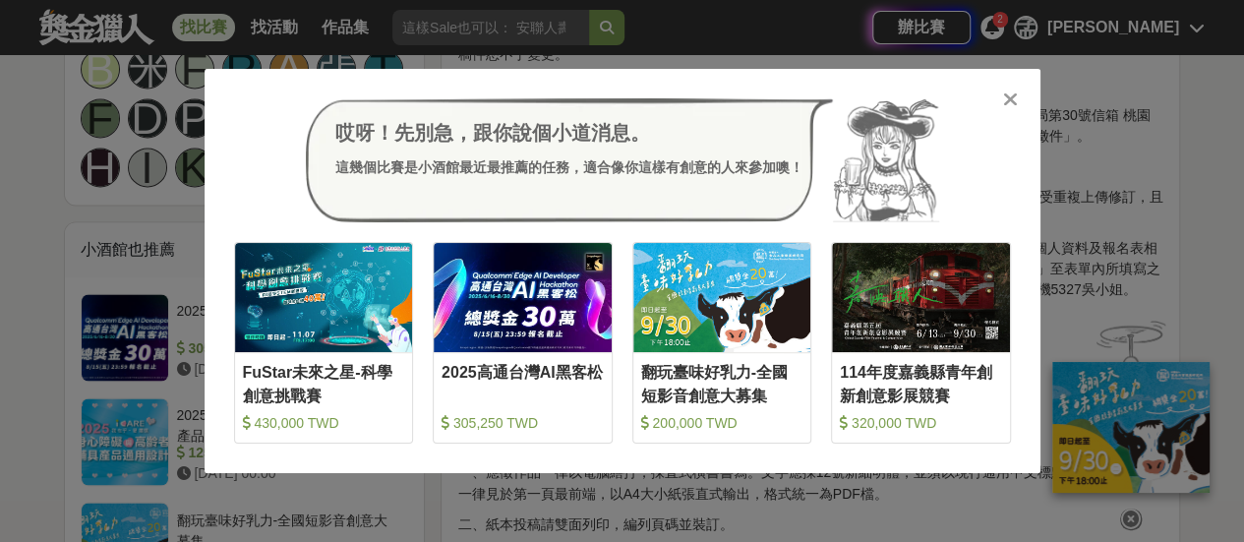
drag, startPoint x: 0, startPoint y: 0, endPoint x: 1017, endPoint y: 102, distance: 1022.1
click at [1017, 102] on div at bounding box center [1011, 99] width 20 height 20
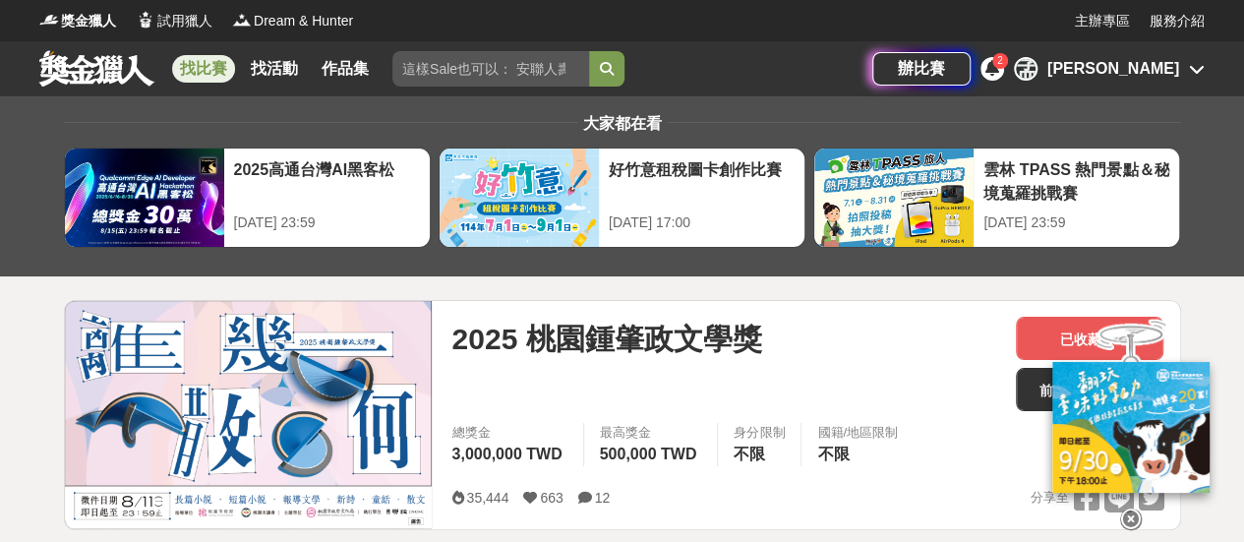
click at [191, 72] on link "找比賽" at bounding box center [203, 69] width 63 height 28
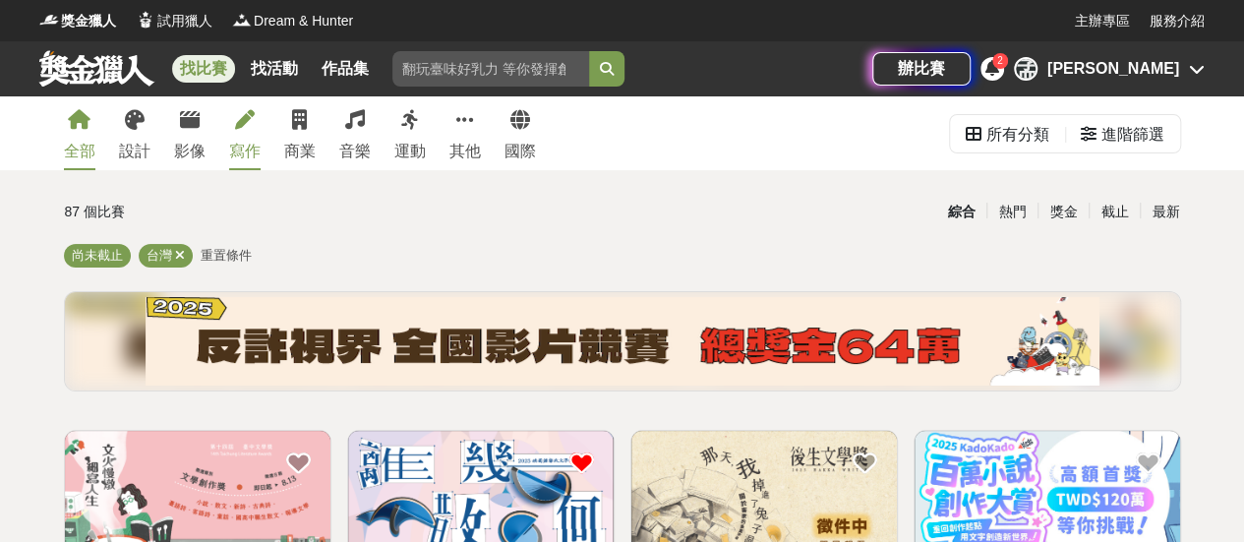
click at [243, 142] on div "寫作" at bounding box center [244, 152] width 31 height 24
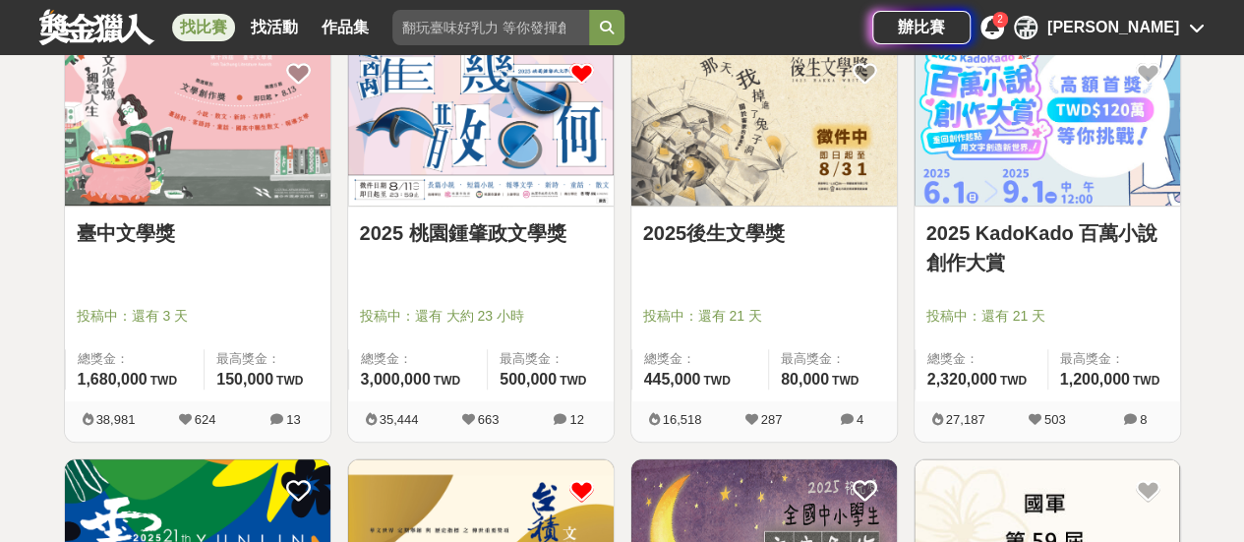
scroll to position [393, 0]
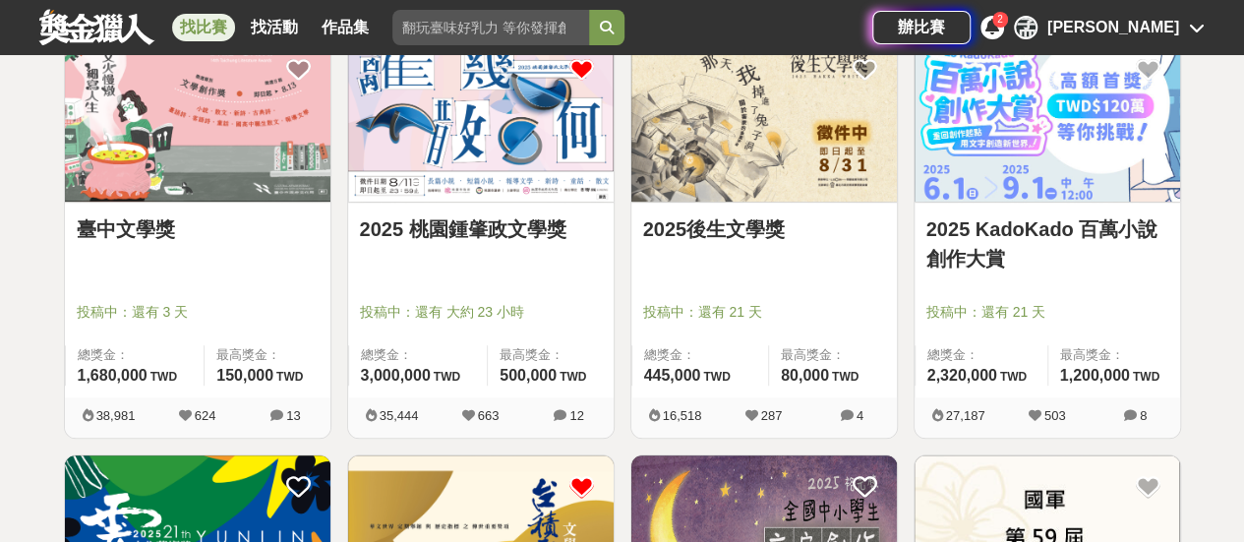
click at [210, 221] on link "臺中文學獎" at bounding box center [198, 229] width 242 height 30
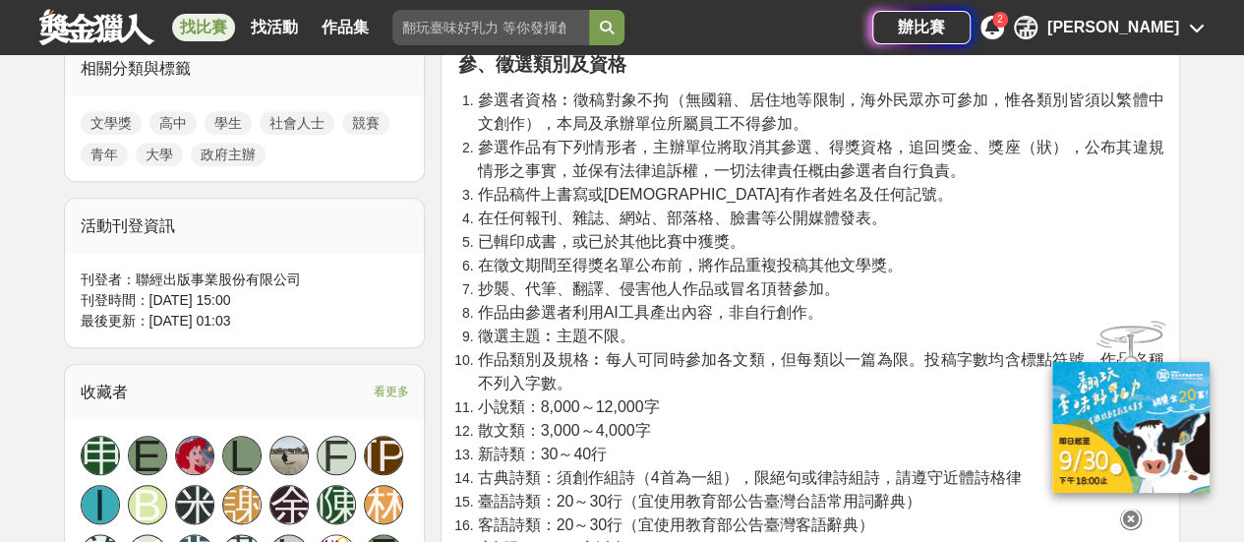
scroll to position [1082, 0]
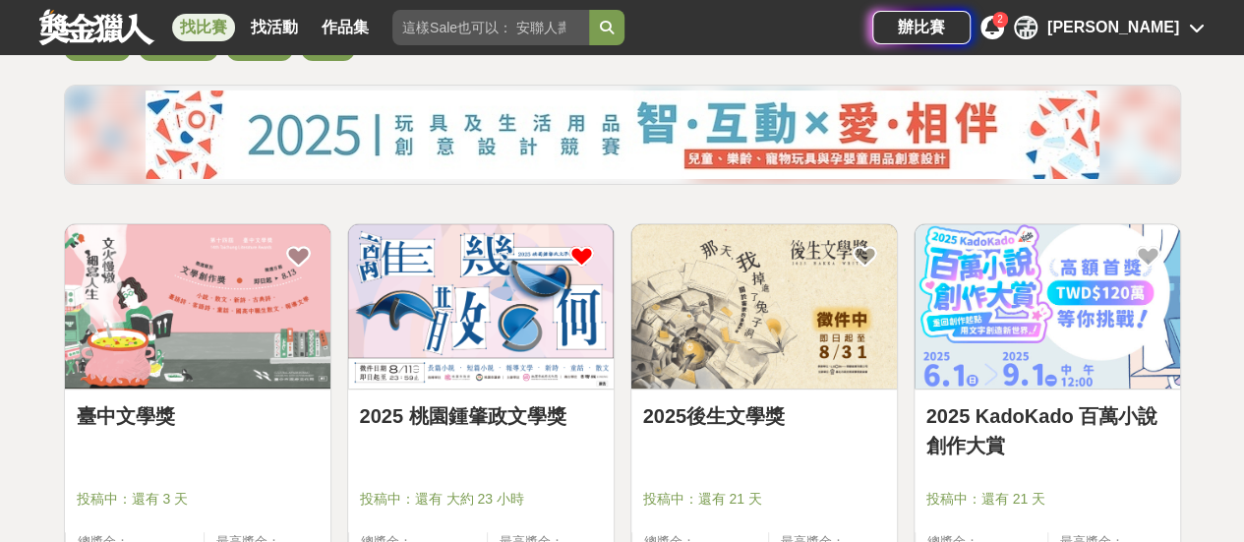
scroll to position [98, 0]
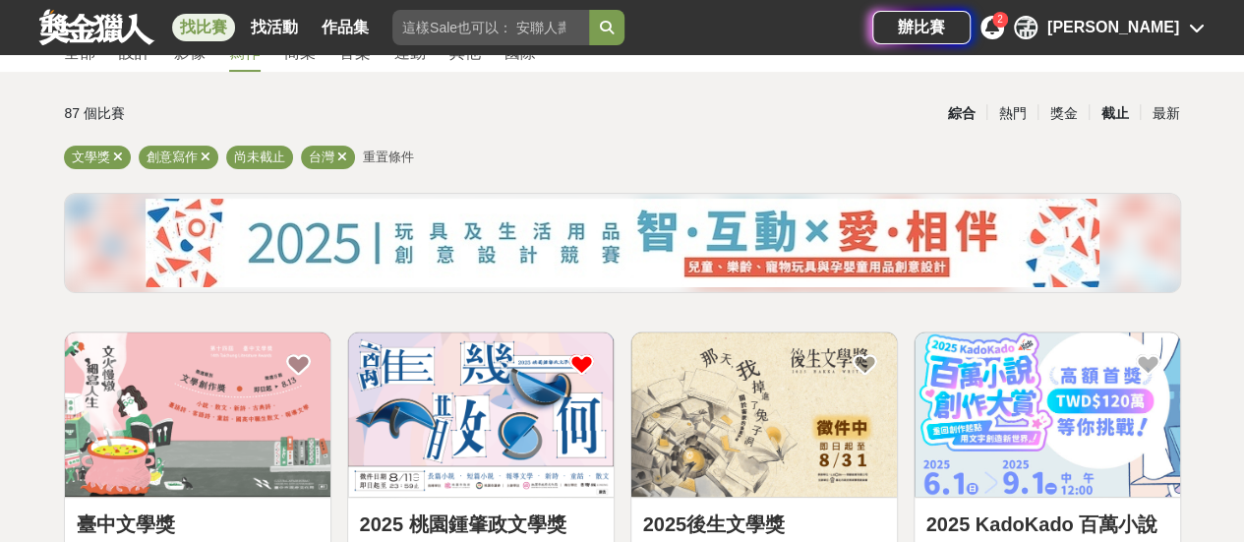
click at [1117, 113] on div "截止" at bounding box center [1114, 113] width 51 height 34
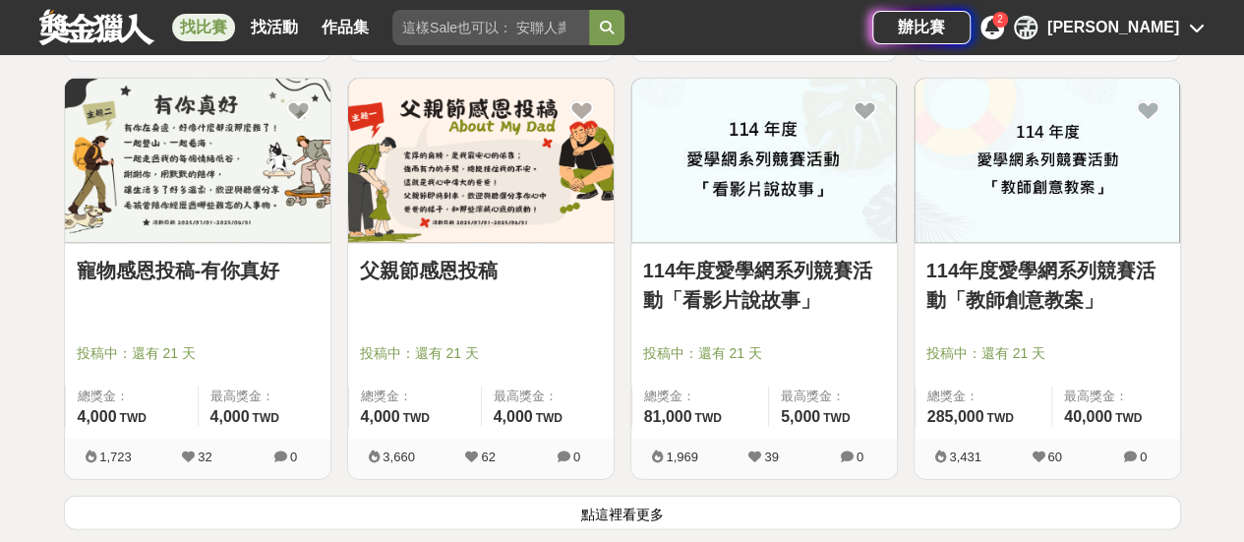
scroll to position [2656, 0]
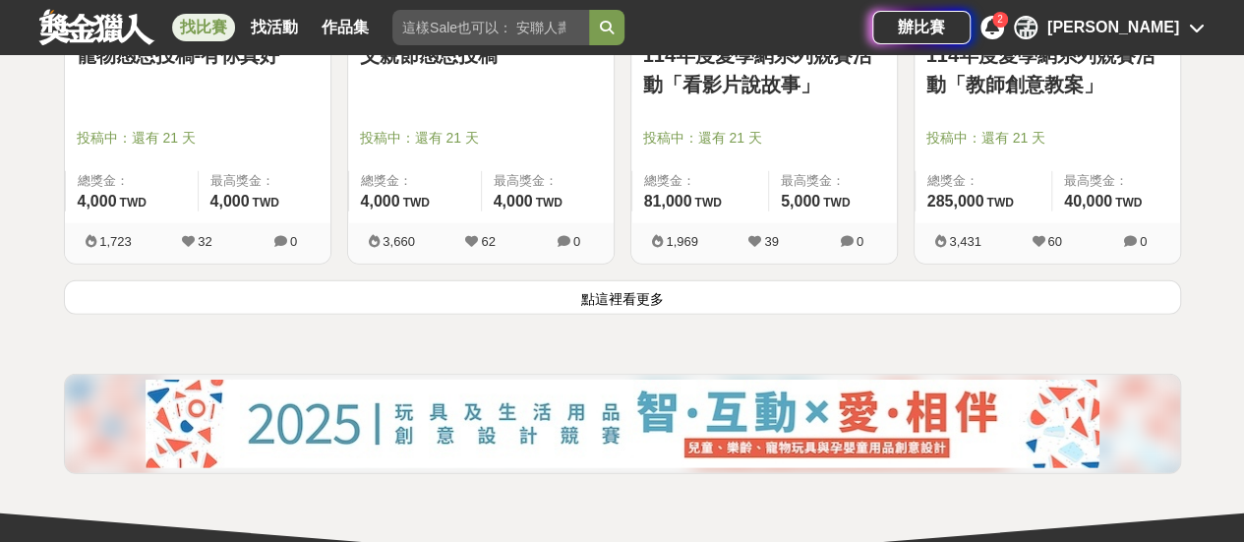
click at [722, 303] on button "點這裡看更多" at bounding box center [622, 297] width 1117 height 34
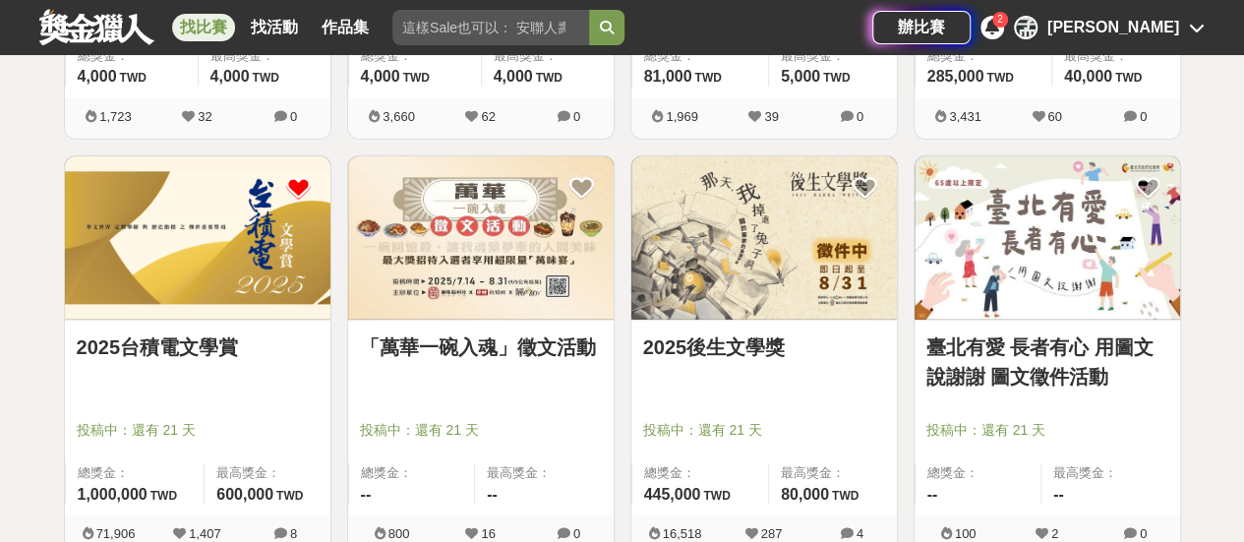
scroll to position [2852, 0]
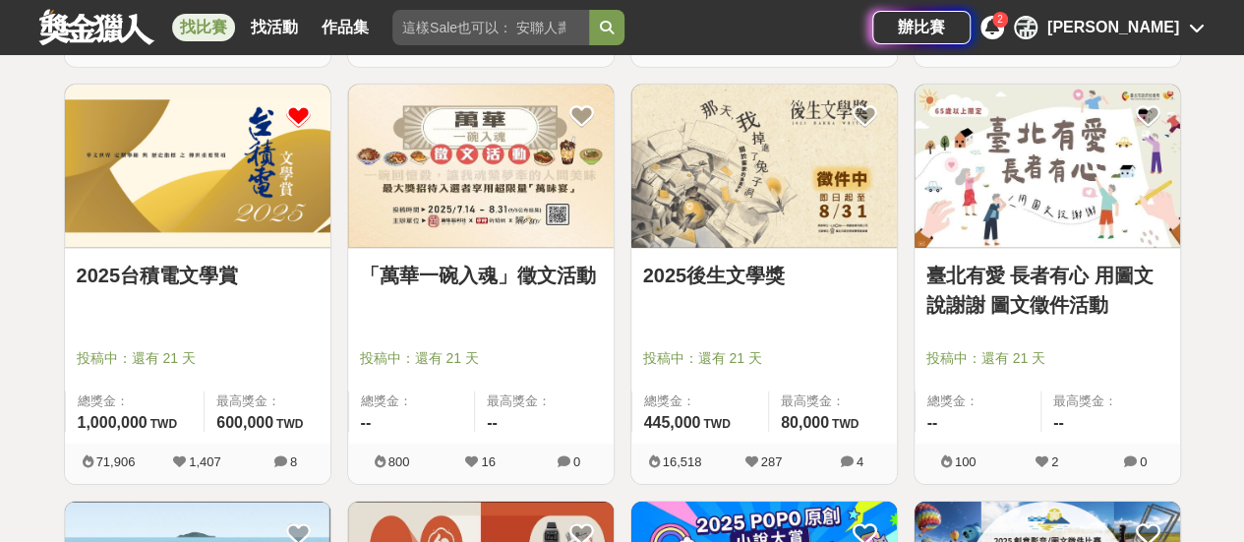
click at [147, 270] on link "2025台積電文學賞" at bounding box center [198, 276] width 242 height 30
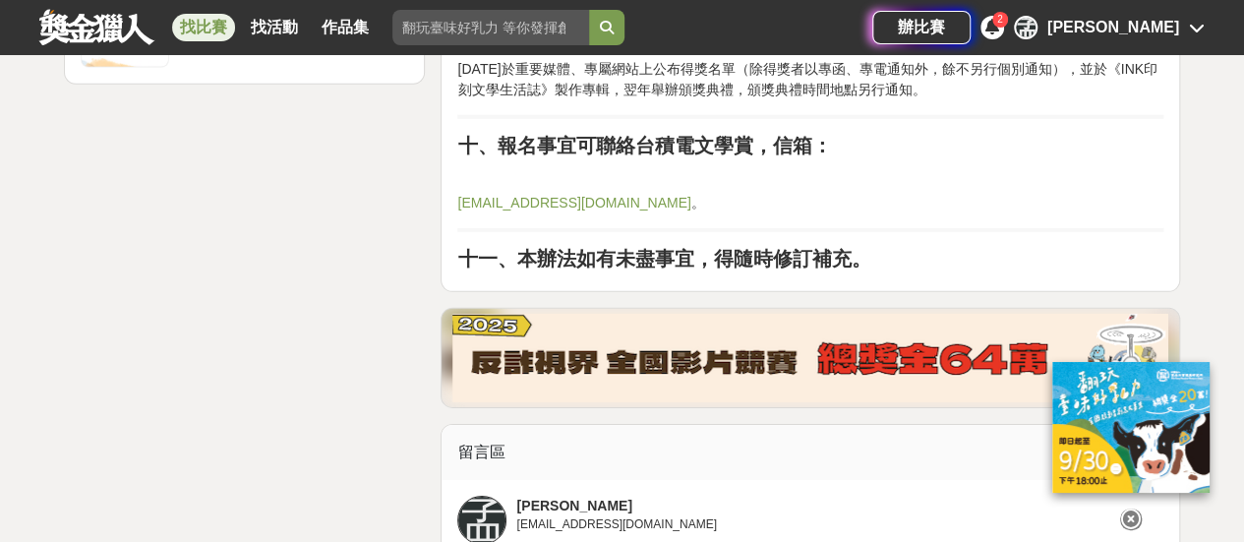
scroll to position [2951, 0]
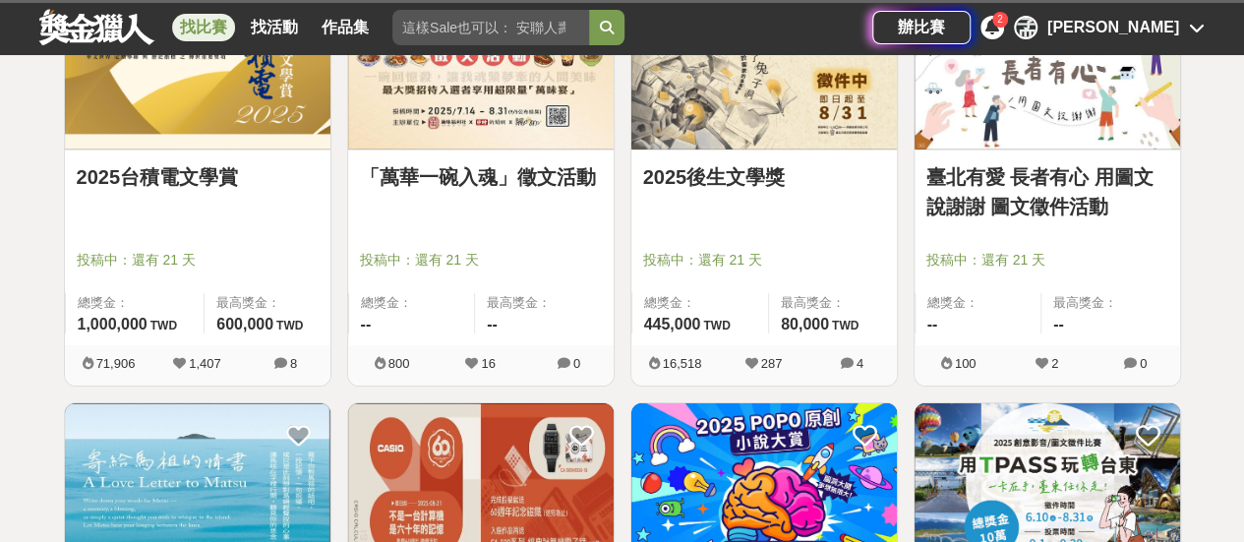
scroll to position [2852, 0]
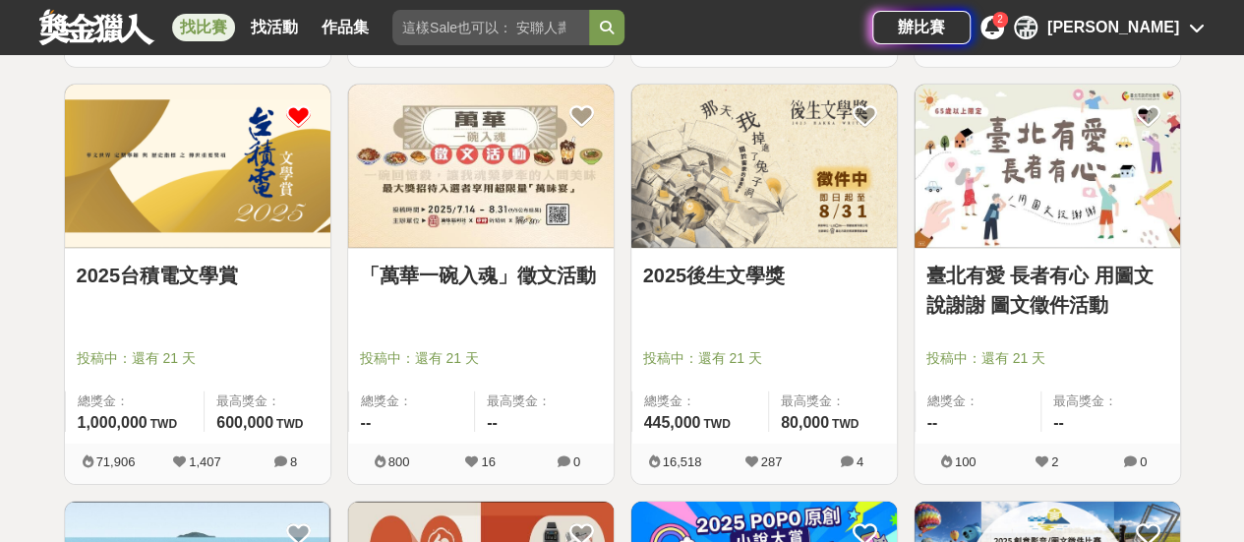
click at [733, 276] on link "2025後生文學獎" at bounding box center [764, 276] width 242 height 30
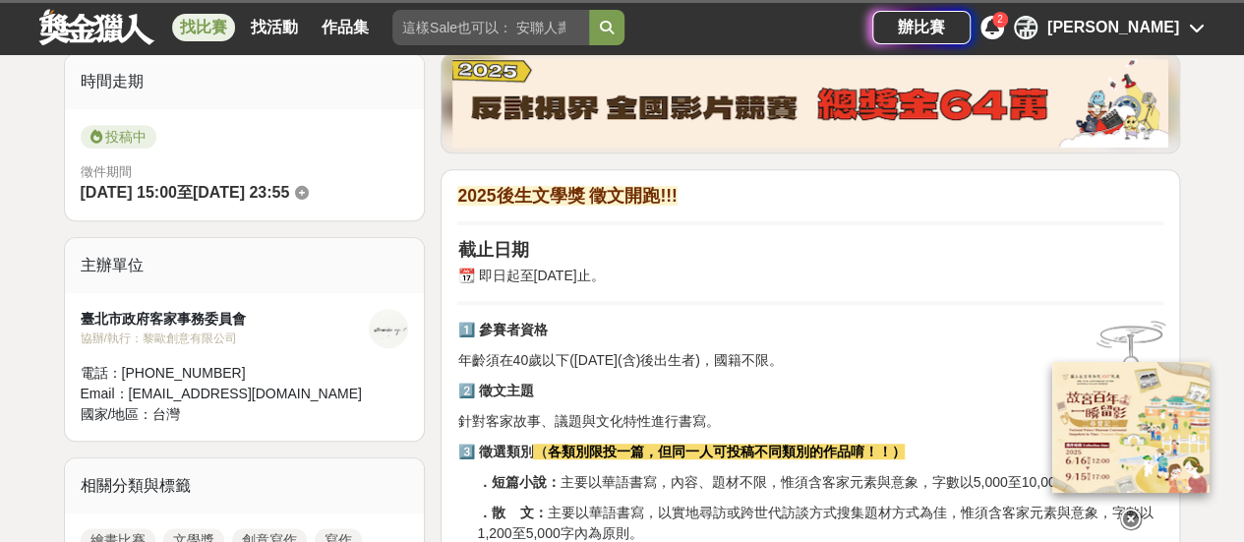
scroll to position [590, 0]
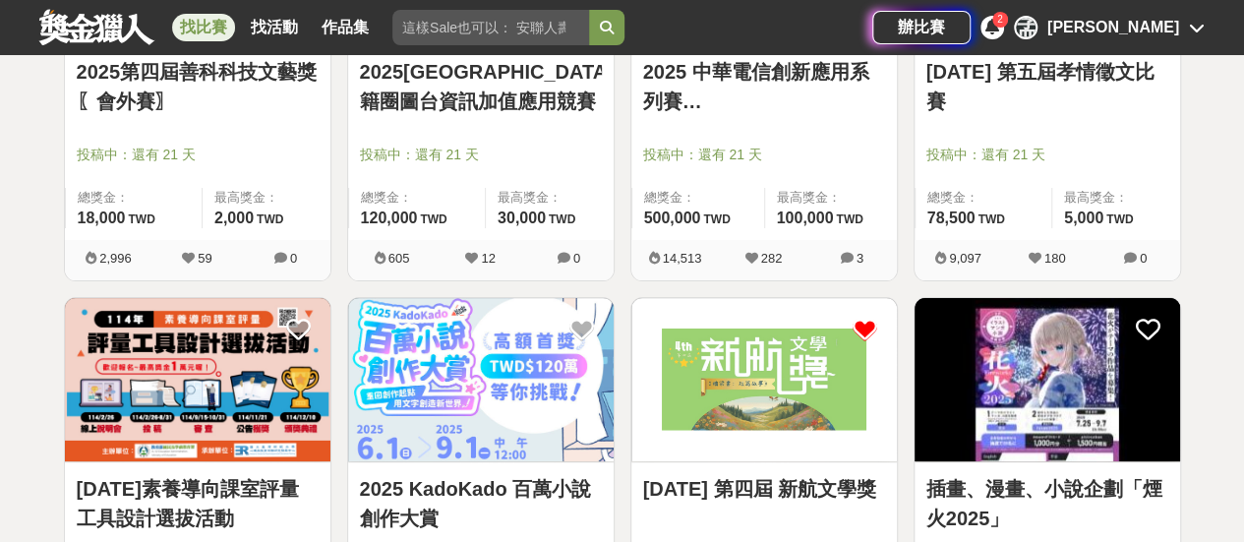
scroll to position [4131, 0]
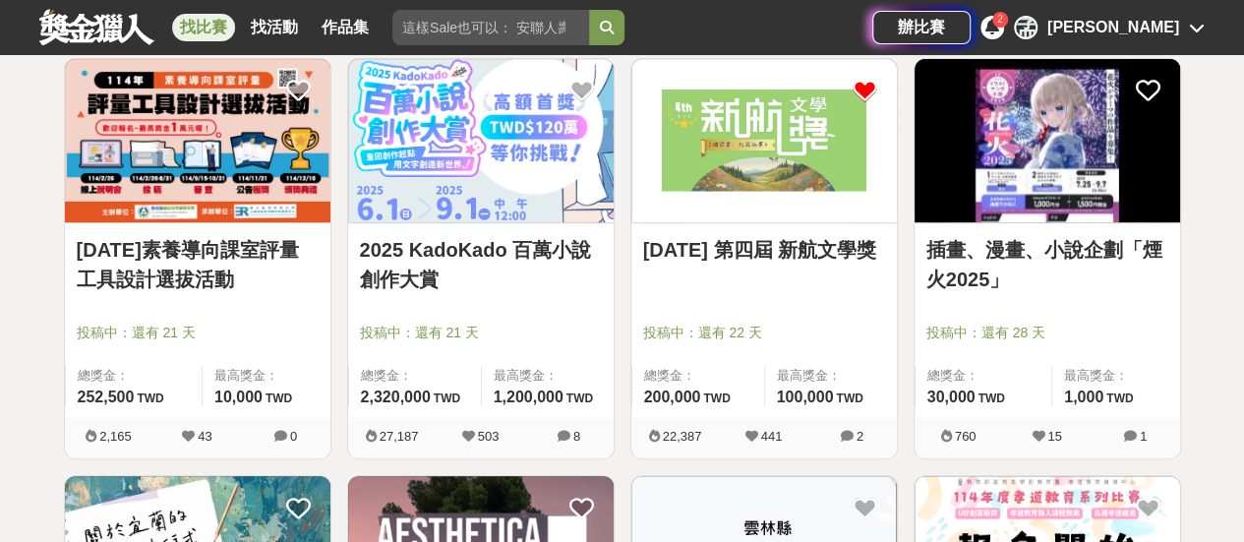
click at [767, 245] on link "[DATE] 第四屆 新航文學獎" at bounding box center [764, 250] width 242 height 30
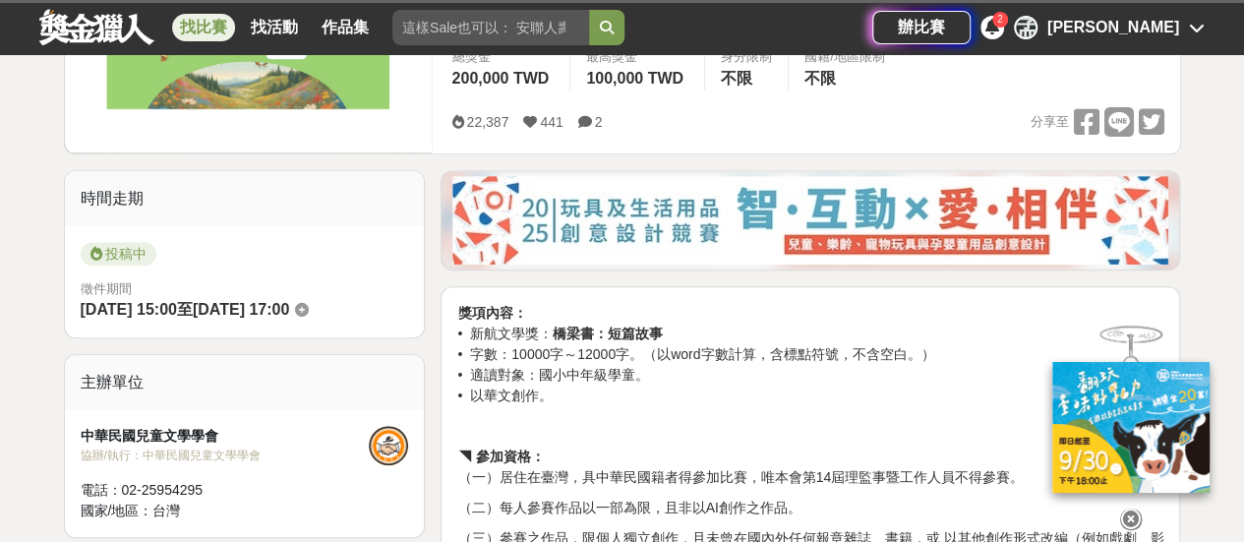
scroll to position [492, 0]
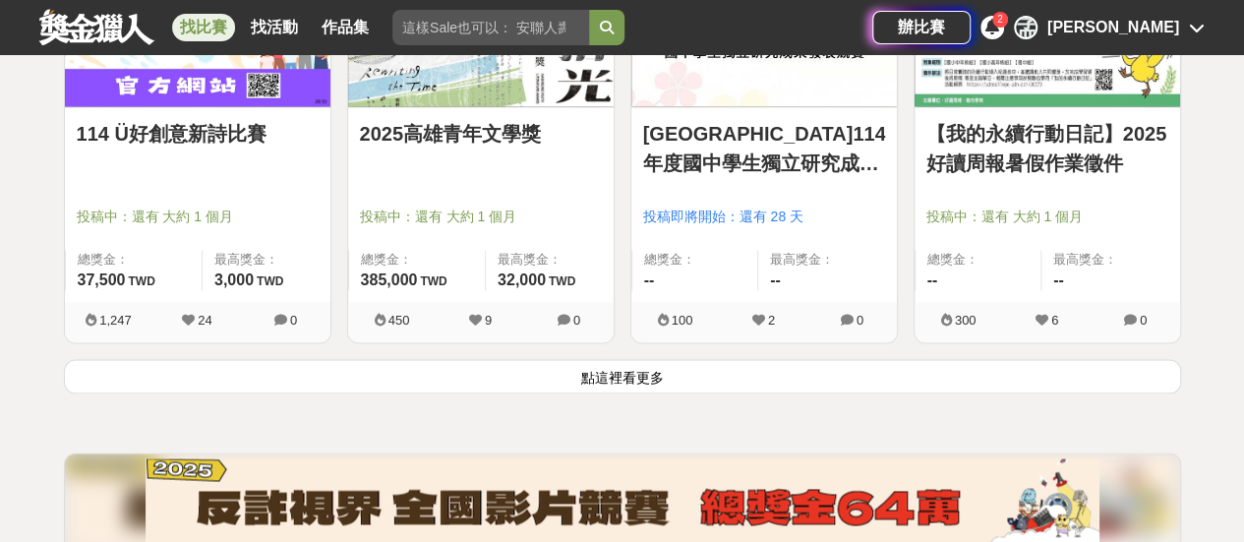
scroll to position [5213, 0]
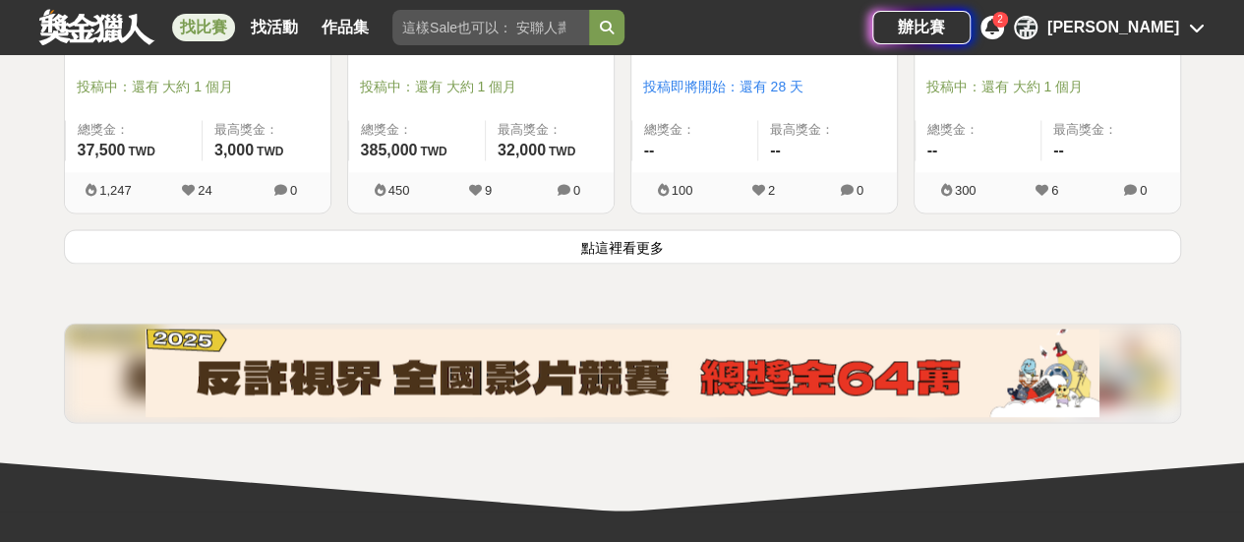
click at [692, 241] on button "點這裡看更多" at bounding box center [622, 246] width 1117 height 34
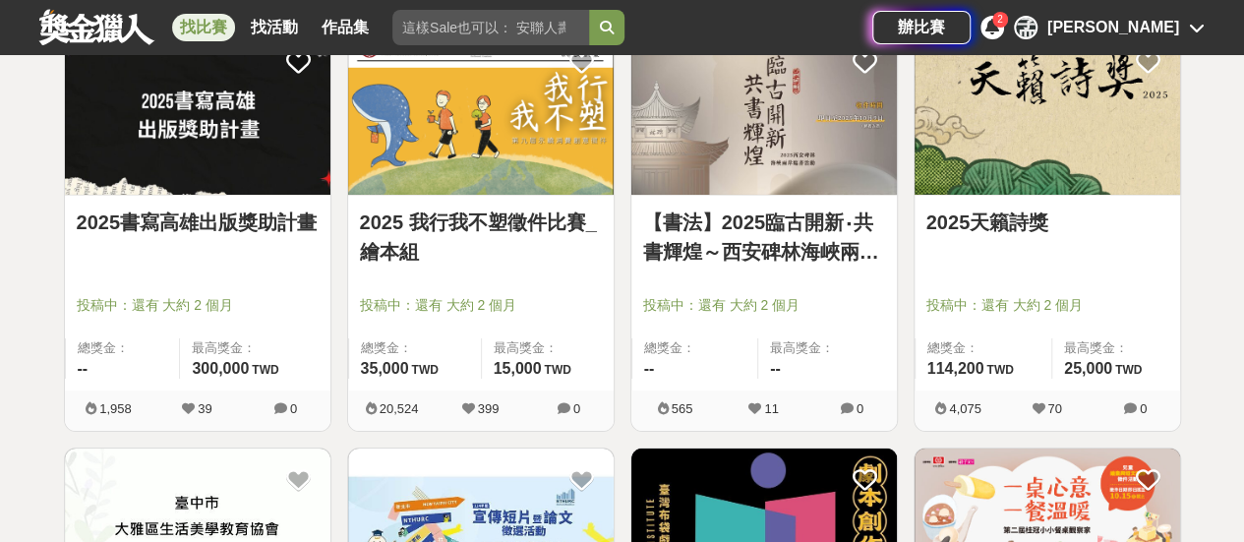
scroll to position [7082, 0]
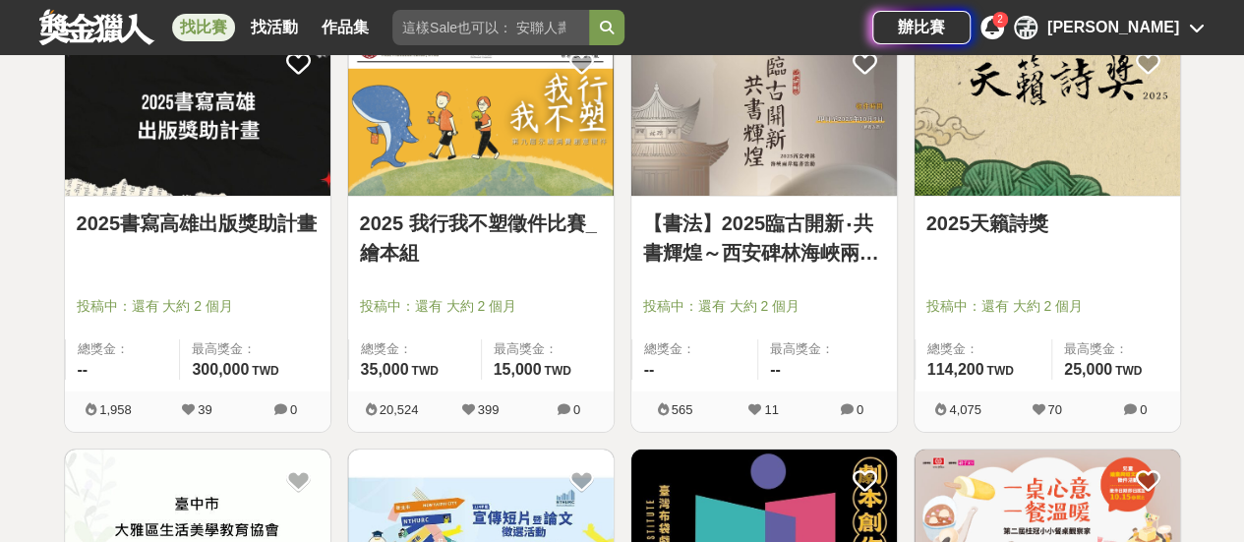
click at [1003, 209] on link "2025天籟詩獎" at bounding box center [1048, 224] width 242 height 30
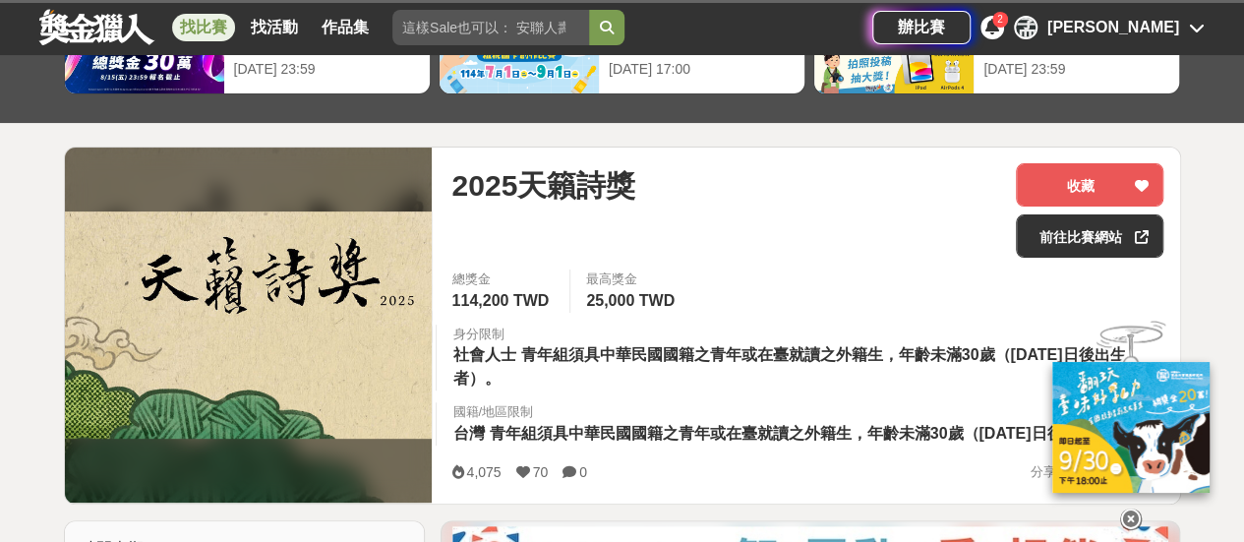
scroll to position [295, 0]
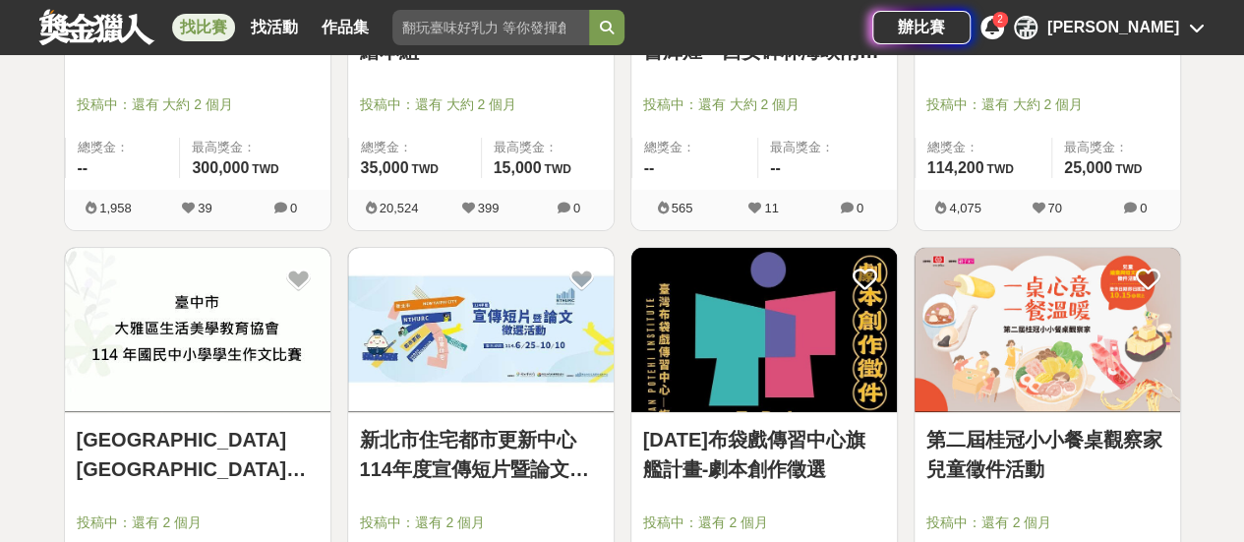
scroll to position [7573, 0]
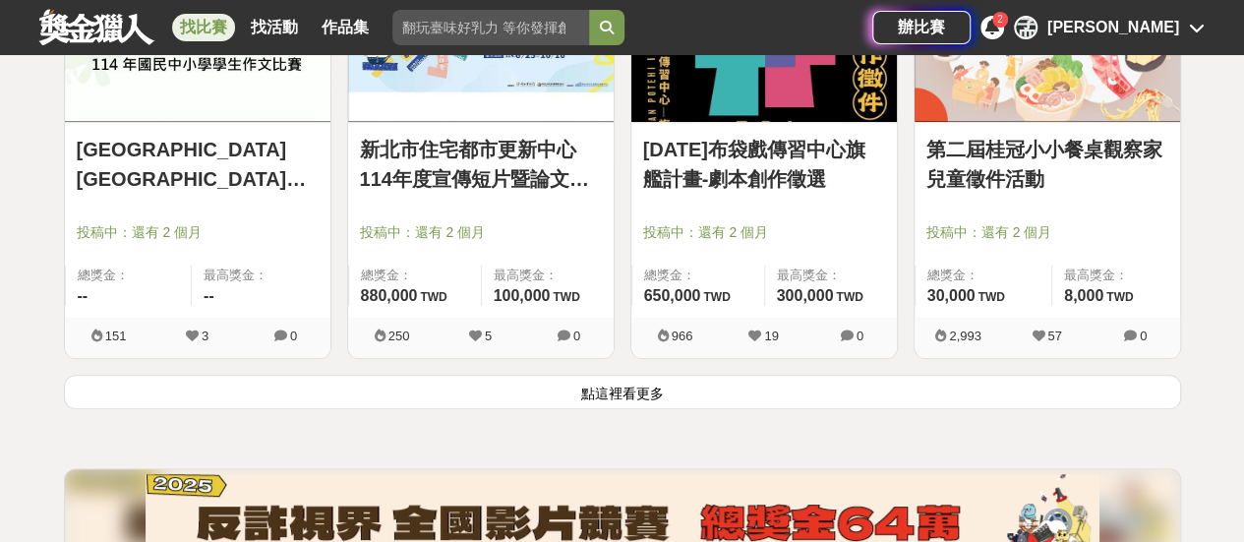
click at [626, 378] on button "點這裡看更多" at bounding box center [622, 392] width 1117 height 34
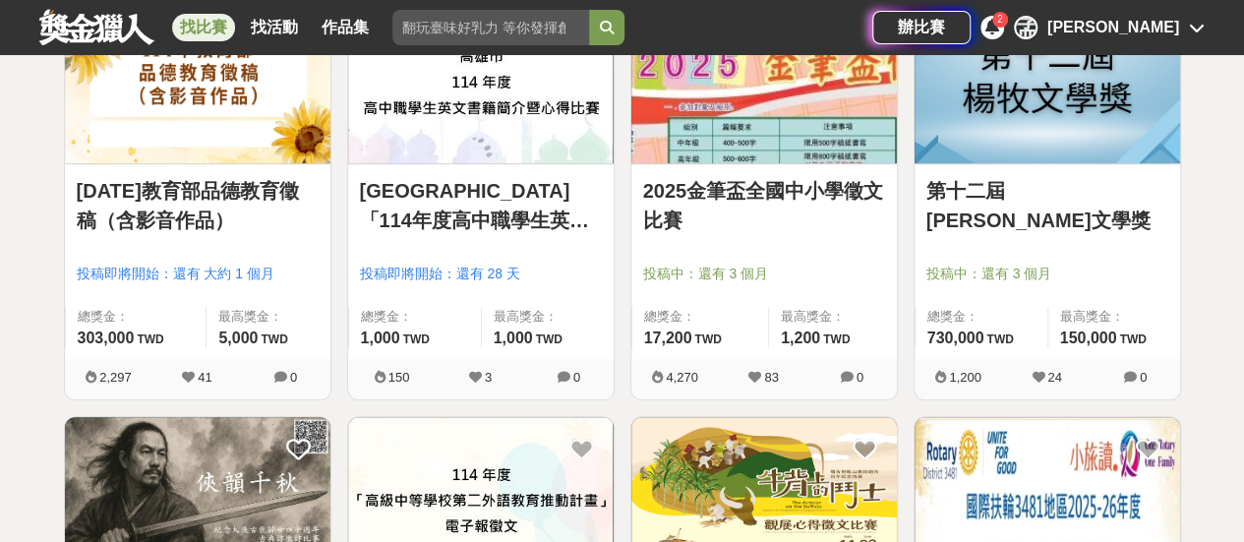
scroll to position [7967, 0]
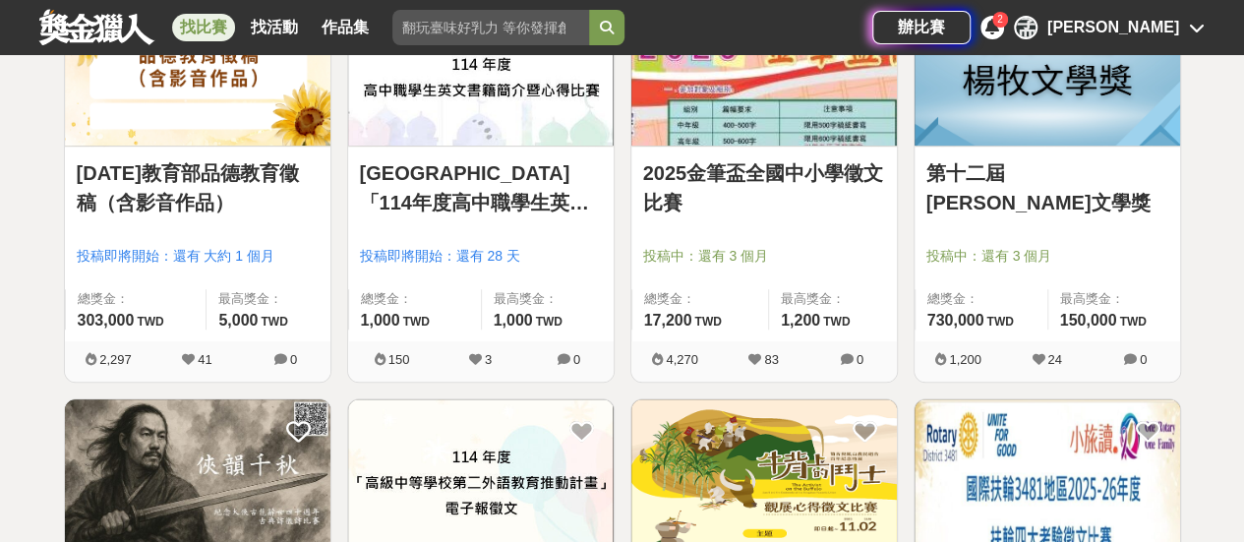
click at [1014, 168] on link "第十二屆[PERSON_NAME]文學獎" at bounding box center [1048, 187] width 242 height 59
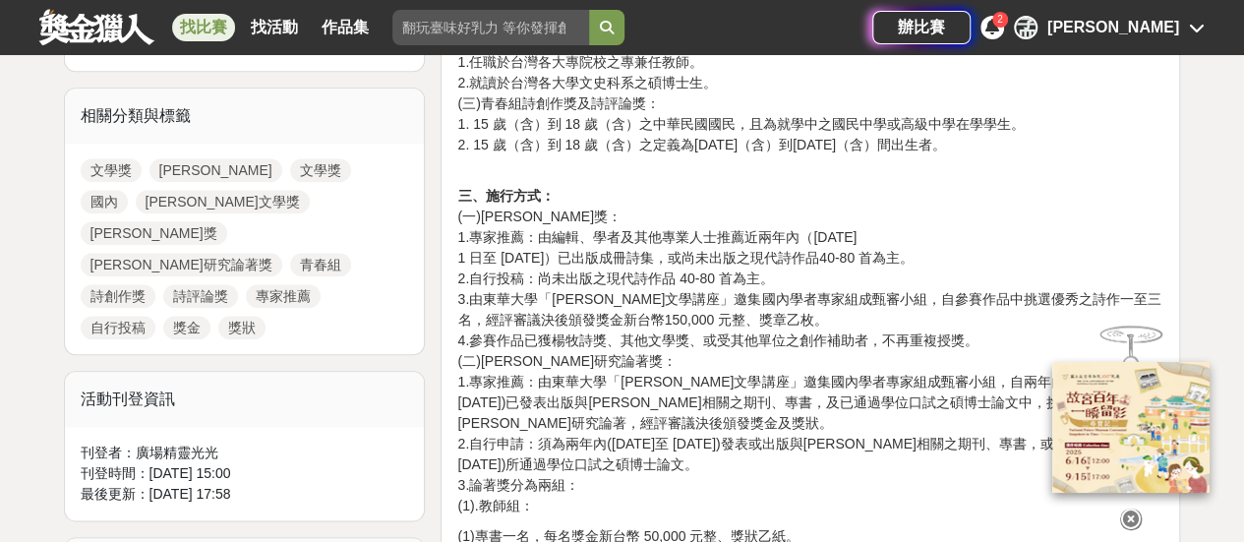
scroll to position [885, 0]
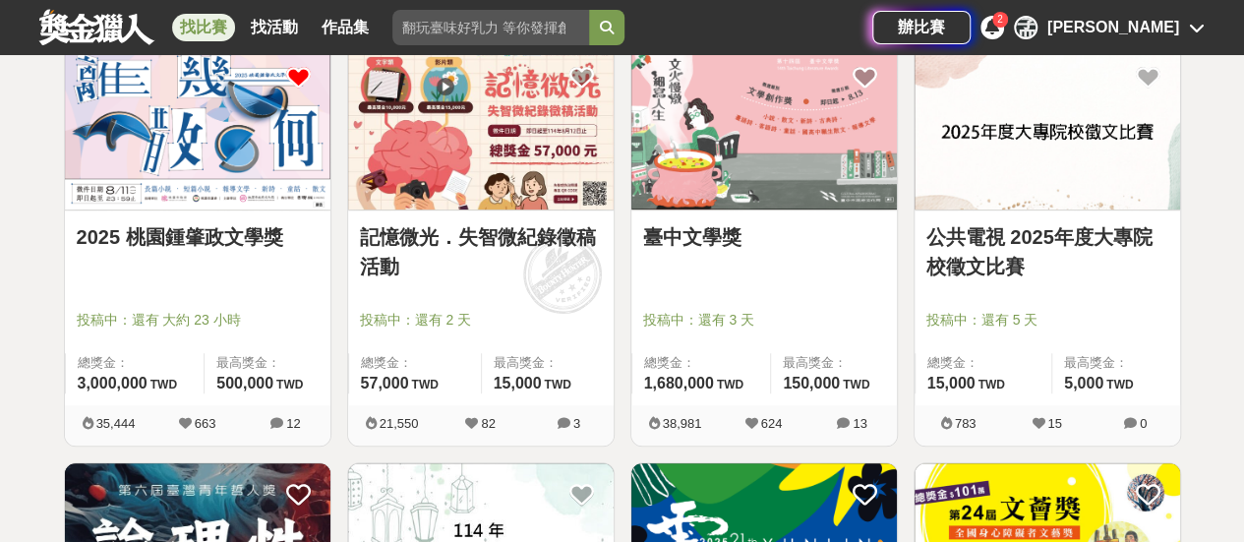
scroll to position [393, 0]
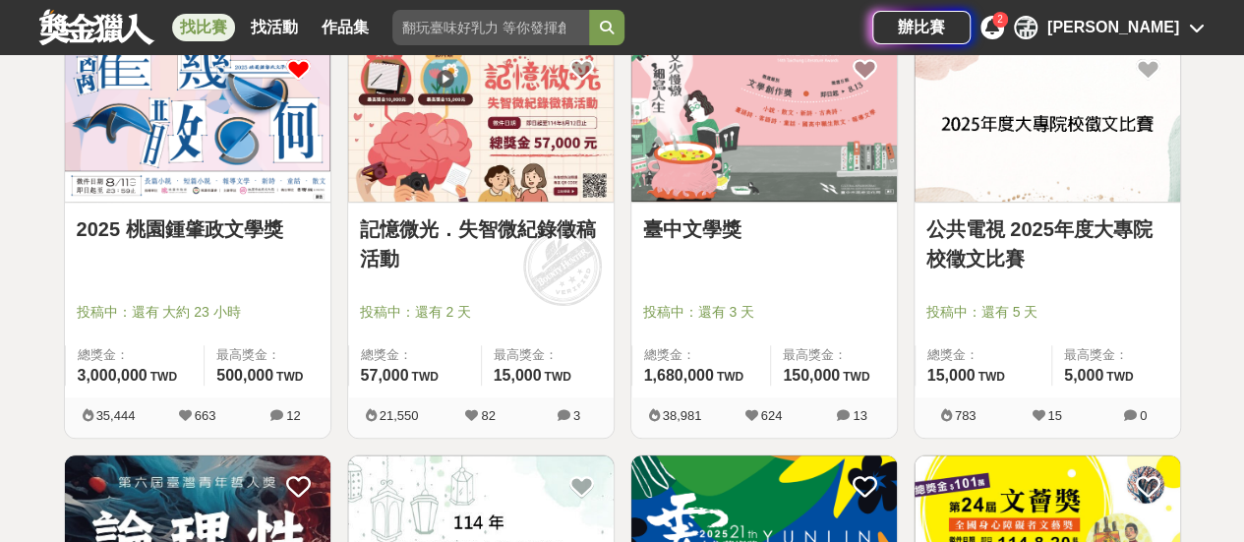
click at [658, 227] on link "臺中文學獎" at bounding box center [764, 229] width 242 height 30
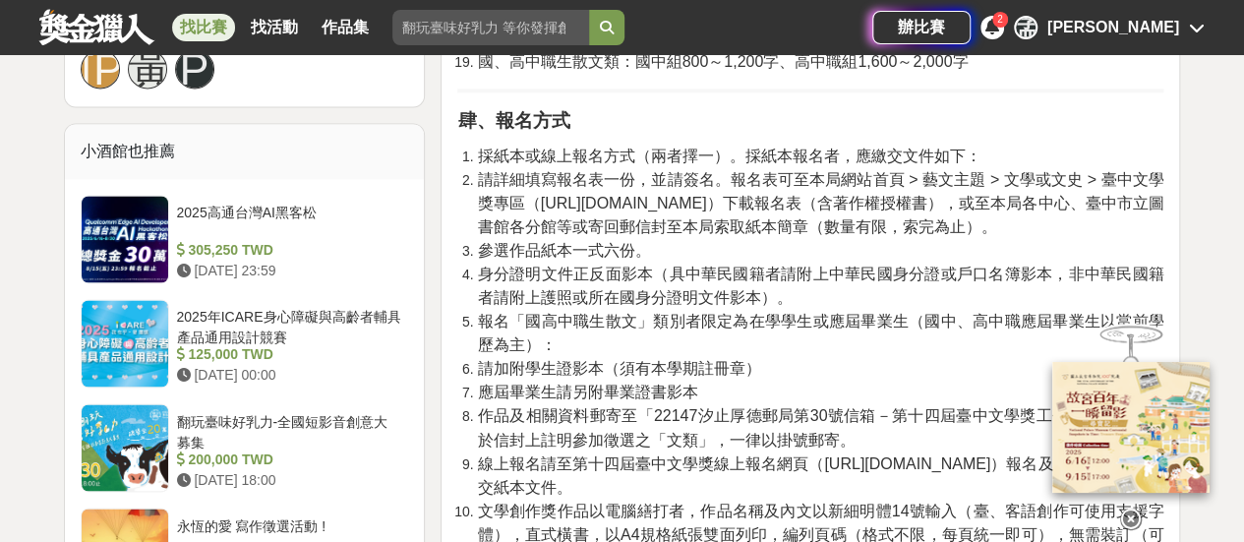
scroll to position [1475, 0]
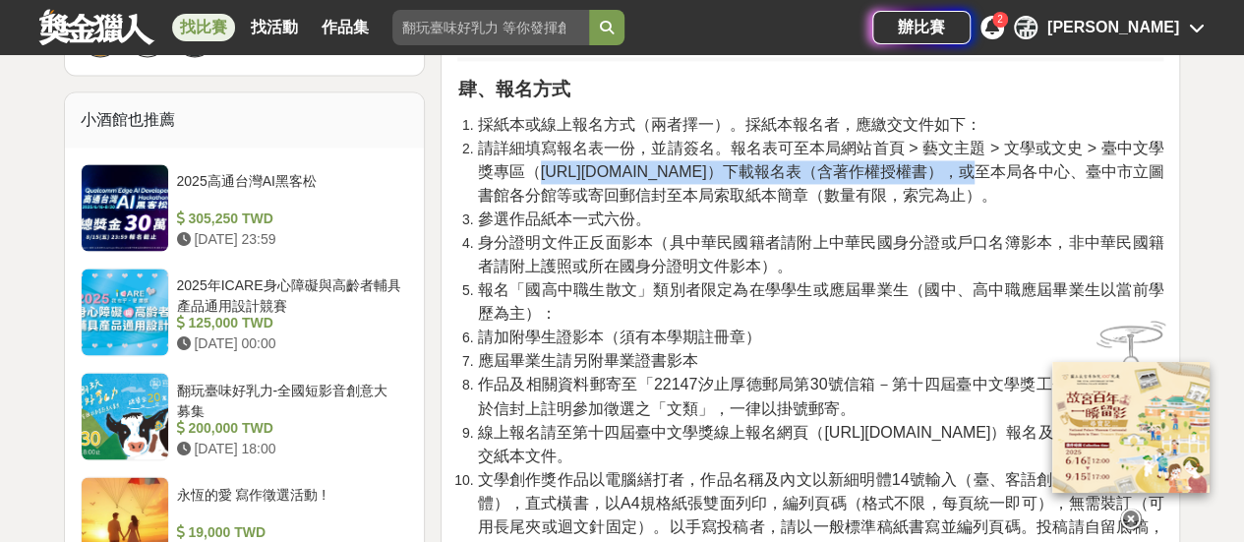
drag, startPoint x: 539, startPoint y: 166, endPoint x: 810, endPoint y: 167, distance: 271.5
click at [810, 167] on span "請詳細填寫報名表一份，並請簽名。報名表可至本局網站首頁 > 藝文主題 > 文學或文史 > 臺中文學獎專區（[URL][DOMAIN_NAME]）下載報名表（含…" at bounding box center [820, 172] width 687 height 64
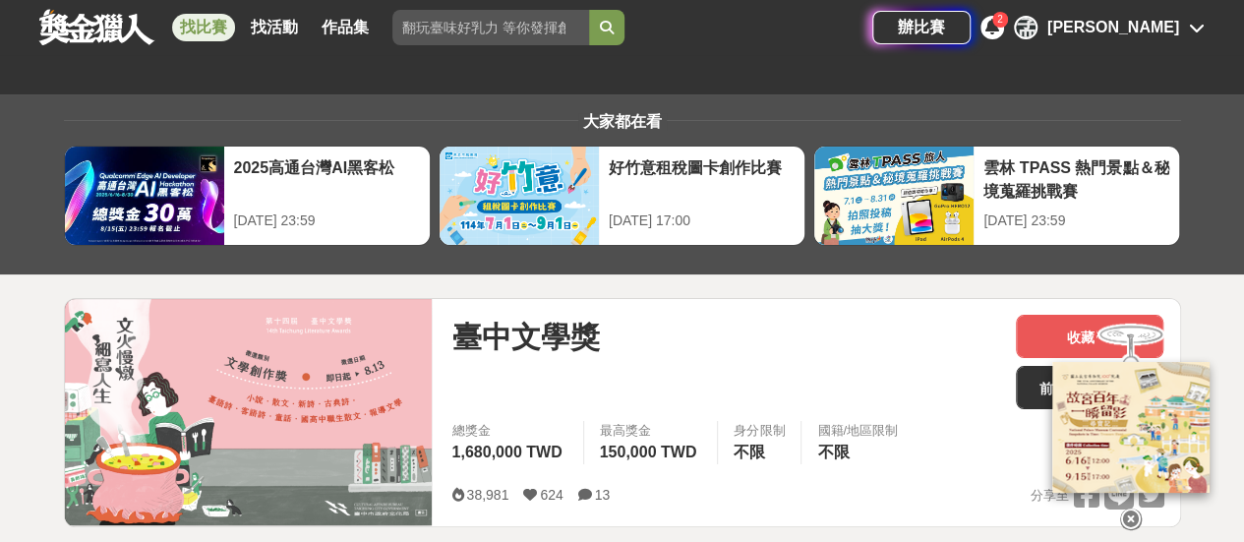
scroll to position [0, 0]
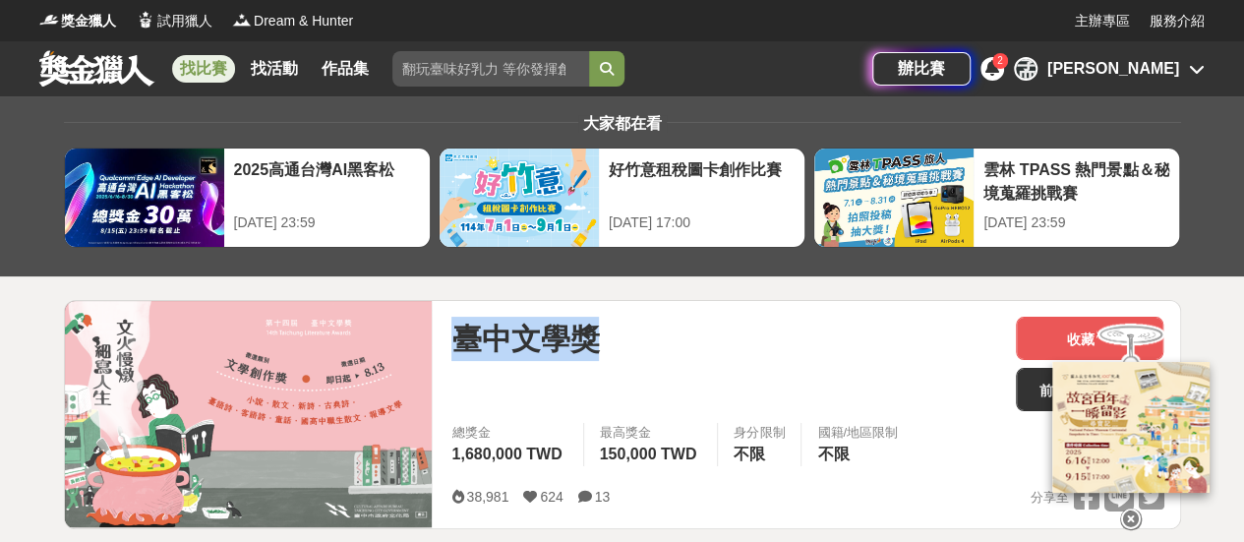
drag, startPoint x: 451, startPoint y: 346, endPoint x: 598, endPoint y: 343, distance: 146.6
click at [598, 343] on span "臺中文學獎" at bounding box center [525, 339] width 148 height 44
copy span "臺中文學獎"
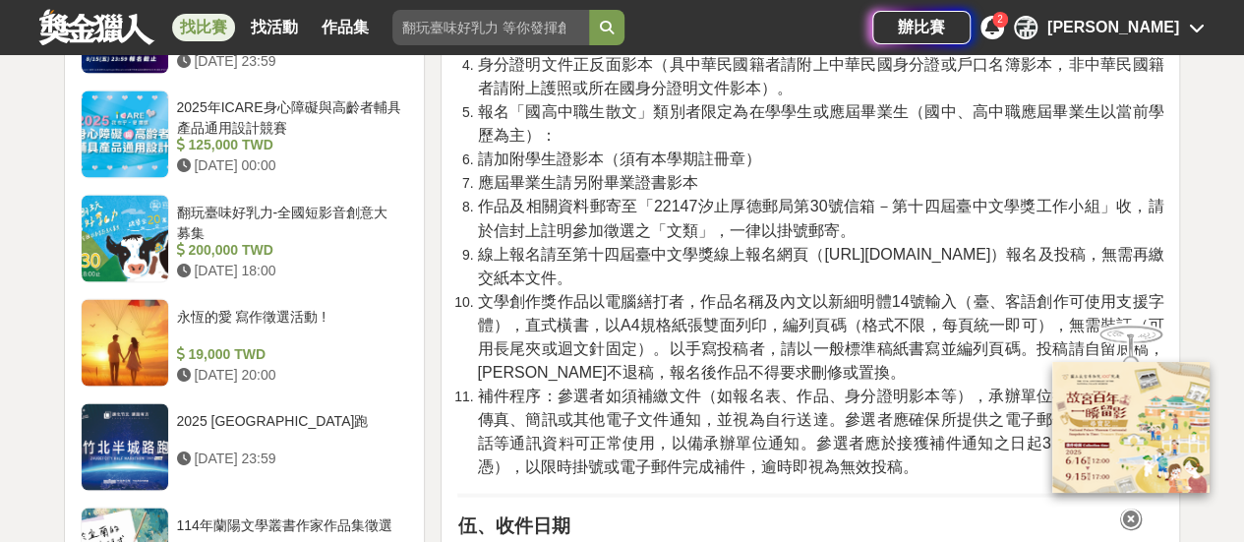
scroll to position [1672, 0]
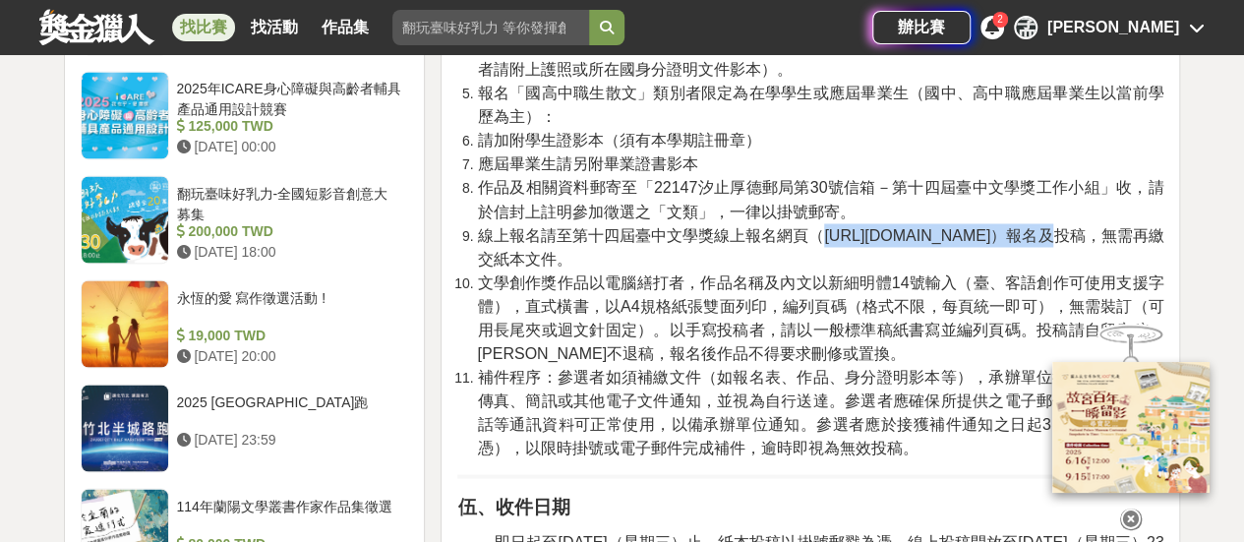
drag, startPoint x: 823, startPoint y: 237, endPoint x: 981, endPoint y: 233, distance: 157.4
click at [989, 229] on span "線上報名請至第十四屆臺中文學獎線上報名網頁（[URL][DOMAIN_NAME]）報名及投稿，無需再繳交紙本文件。" at bounding box center [820, 246] width 687 height 40
